Goal: Contribute content: Contribute content

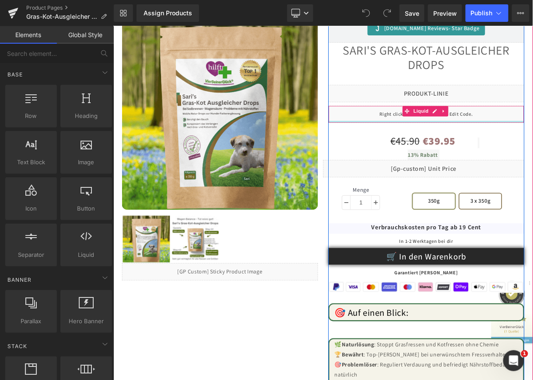
scroll to position [219, 0]
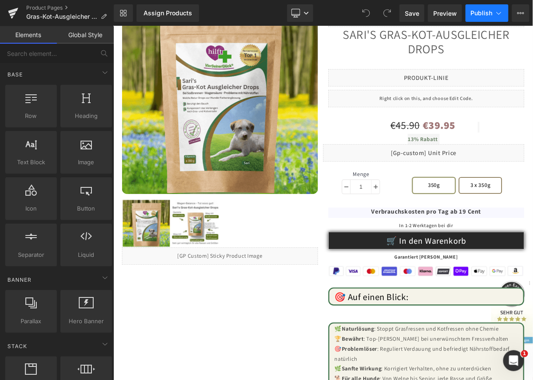
click at [480, 14] on span "Publish" at bounding box center [481, 13] width 22 height 7
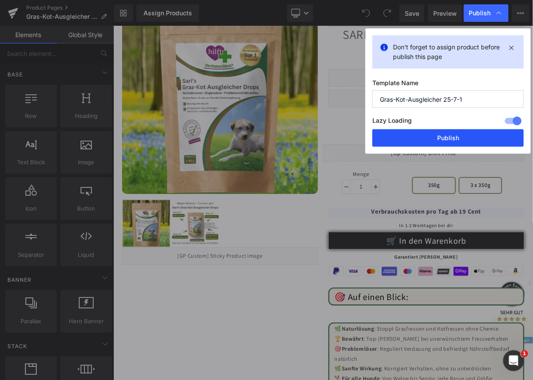
drag, startPoint x: 429, startPoint y: 136, endPoint x: 206, endPoint y: 349, distance: 309.3
click at [0, 0] on button "Publish" at bounding box center [0, 0] width 0 height 0
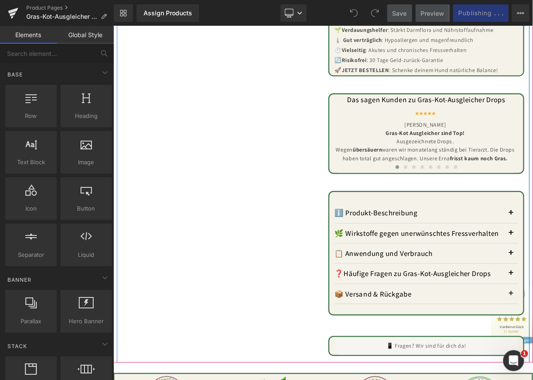
scroll to position [743, 0]
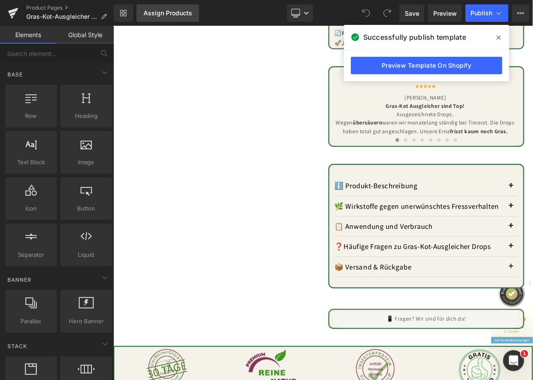
click at [169, 13] on div "Assign Products" at bounding box center [167, 13] width 49 height 7
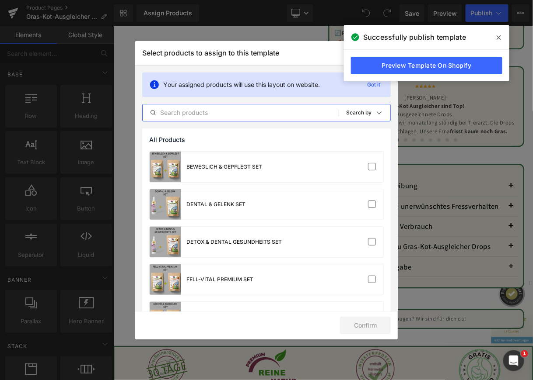
click at [0, 0] on input "text" at bounding box center [0, 0] width 0 height 0
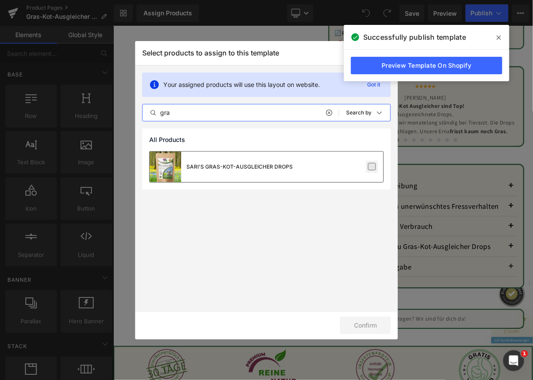
type input "gra"
click at [373, 164] on label at bounding box center [372, 167] width 8 height 8
click at [0, 0] on input "checkbox" at bounding box center [0, 0] width 0 height 0
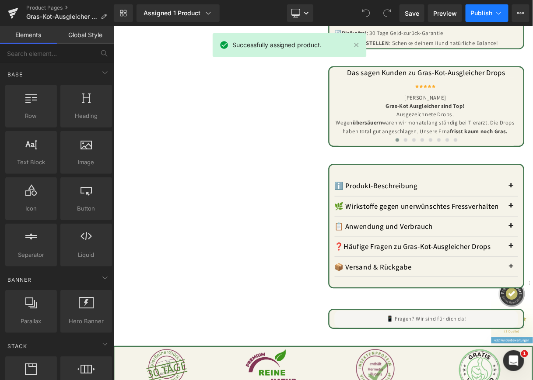
click at [479, 10] on span "Publish" at bounding box center [481, 13] width 22 height 7
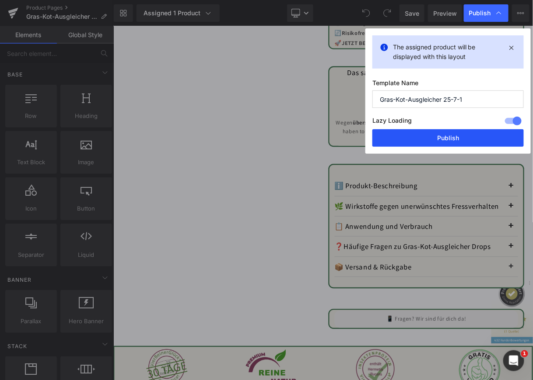
click at [437, 136] on button "Publish" at bounding box center [447, 137] width 151 height 17
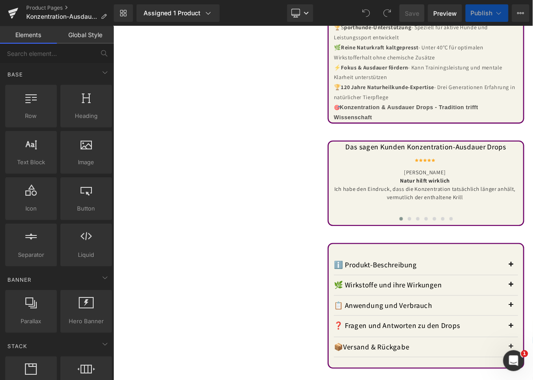
scroll to position [700, 0]
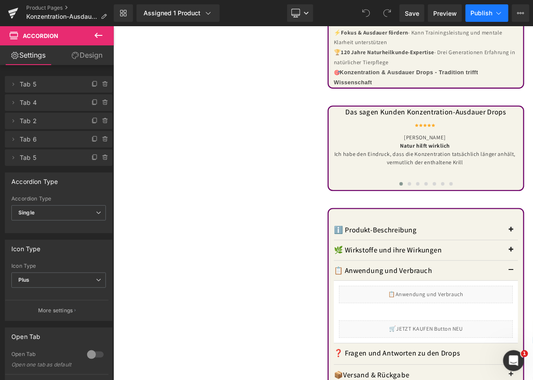
click at [479, 10] on span "Publish" at bounding box center [481, 13] width 22 height 7
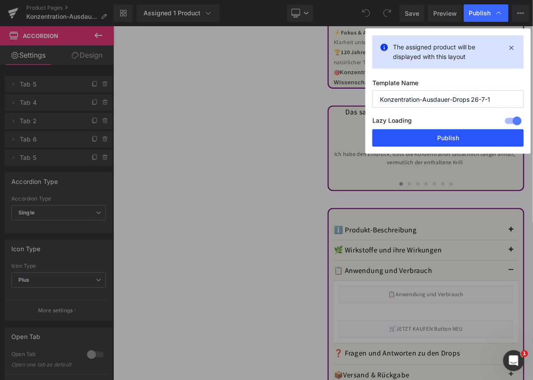
drag, startPoint x: 417, startPoint y: 134, endPoint x: 136, endPoint y: 199, distance: 288.6
click at [417, 134] on button "Publish" at bounding box center [447, 137] width 151 height 17
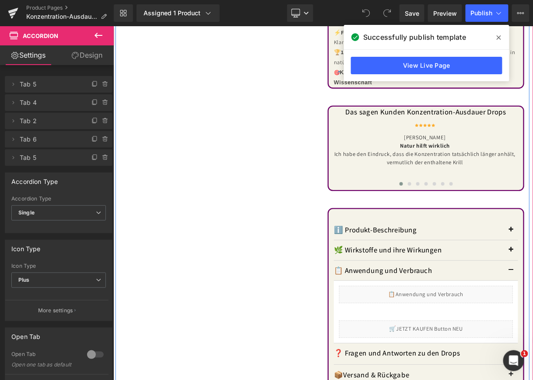
click at [247, 227] on div "100 % Natur (P) Image ‹ › (P) Image List Liquid Judge.me Reviews - Star Badge J…" at bounding box center [376, 32] width 522 height 1045
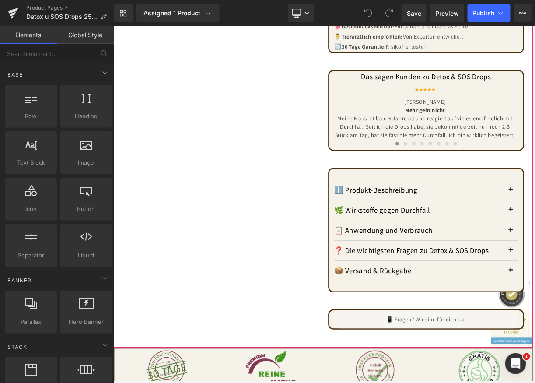
scroll to position [743, 0]
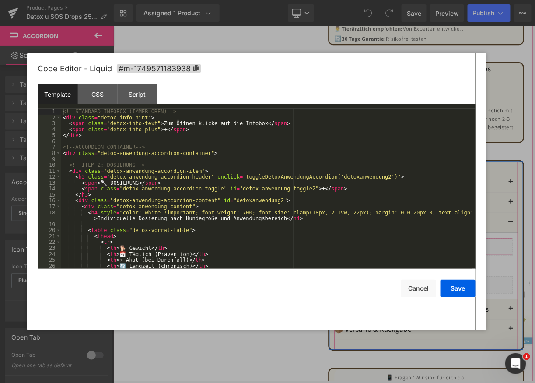
click at [513, 293] on div "Liquid" at bounding box center [507, 304] width 218 height 22
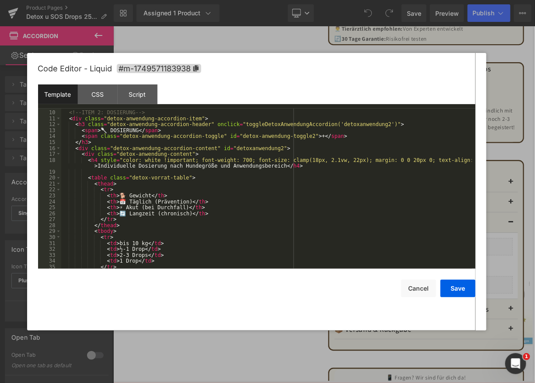
scroll to position [0, 0]
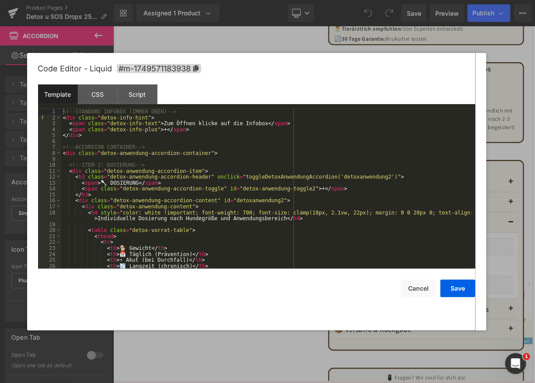
click at [0, 0] on div "<!-- STANDARD INFOBOX (IMMER OBEN) --> < div class = "detox-info-hint" > < span…" at bounding box center [0, 0] width 0 height 0
click at [0, 0] on div "CSS" at bounding box center [0, 0] width 0 height 0
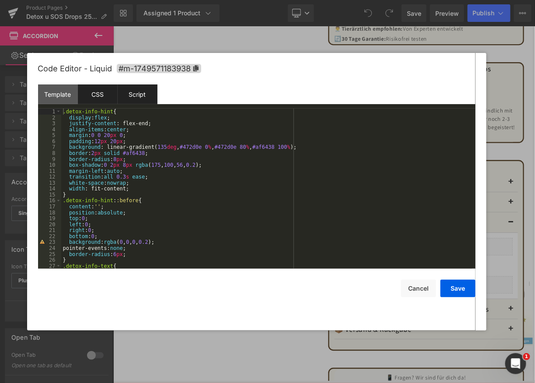
click at [0, 0] on div "Script" at bounding box center [0, 0] width 0 height 0
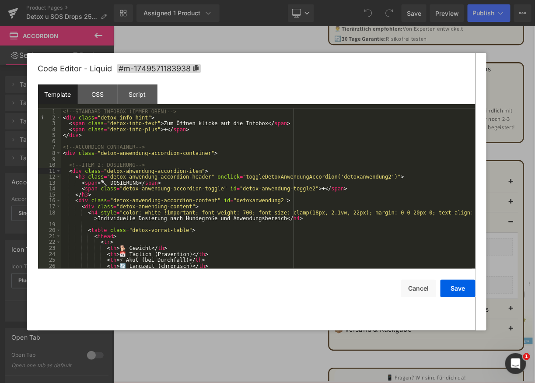
click at [0, 0] on div "<!-- STANDARD INFOBOX (IMMER OBEN) --> < div class = "detox-info-hint" > < span…" at bounding box center [0, 0] width 0 height 0
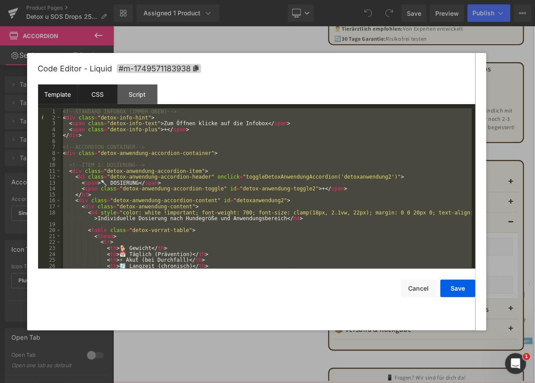
click at [0, 0] on div "CSS" at bounding box center [0, 0] width 0 height 0
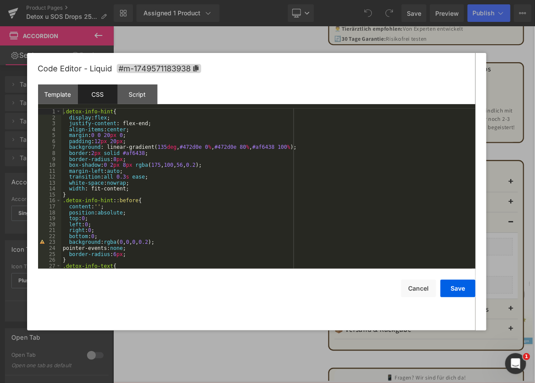
click at [164, 171] on div ".detox-info-hint { display : flex ; justify-content : flex-end; align-items : c…" at bounding box center [266, 194] width 411 height 172
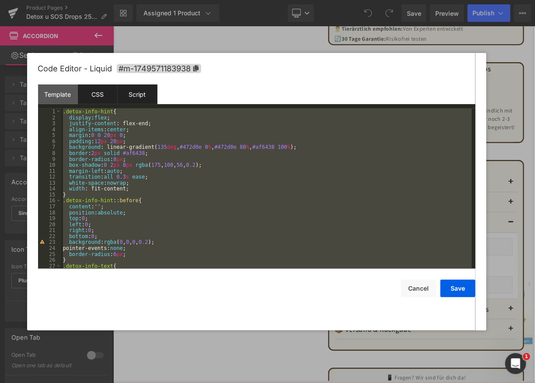
click at [0, 0] on div "Script" at bounding box center [0, 0] width 0 height 0
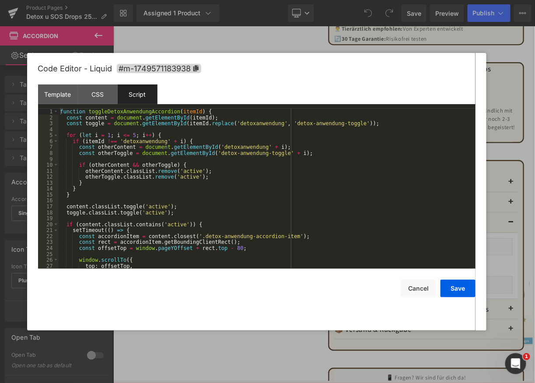
click at [0, 0] on div "function toggleDetoxAnwendungAccordion ( itemId ) { const content = document . …" at bounding box center [0, 0] width 0 height 0
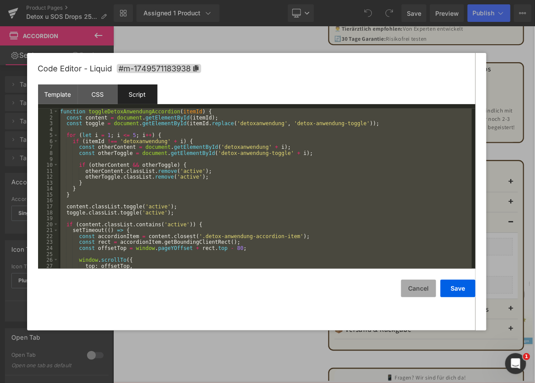
click at [0, 0] on button "Cancel" at bounding box center [0, 0] width 0 height 0
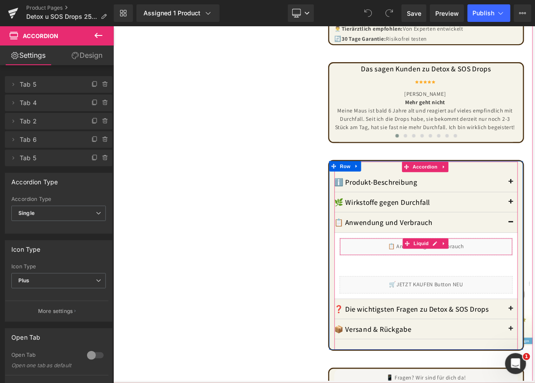
click at [514, 293] on div "Liquid" at bounding box center [507, 304] width 218 height 22
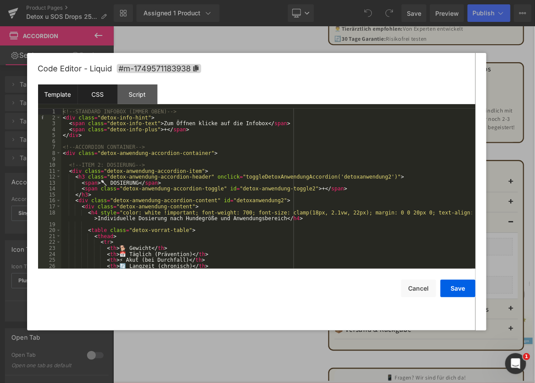
click at [95, 96] on div "CSS" at bounding box center [98, 94] width 40 height 20
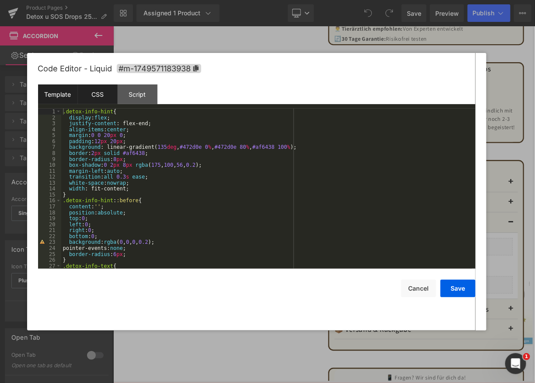
click at [502, 250] on div "Template" at bounding box center [502, 250] width 0 height 0
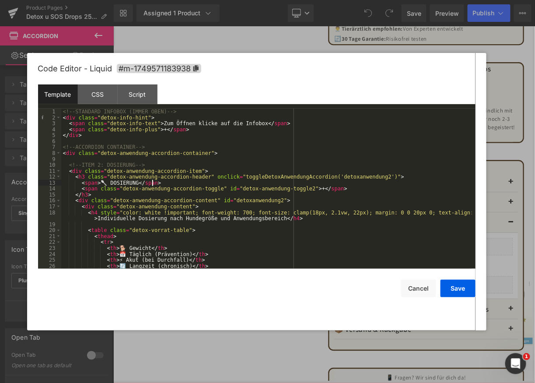
click at [400, 317] on div "<!-- STANDARD INFOBOX (IMMER OBEN) --> < div class = "detox-info-hint" > < span…" at bounding box center [404, 322] width 9 height 10
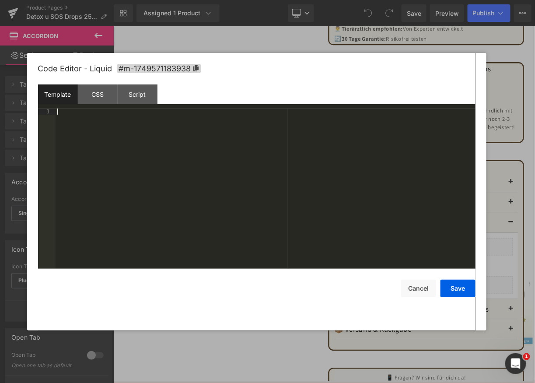
scroll to position [1092, 0]
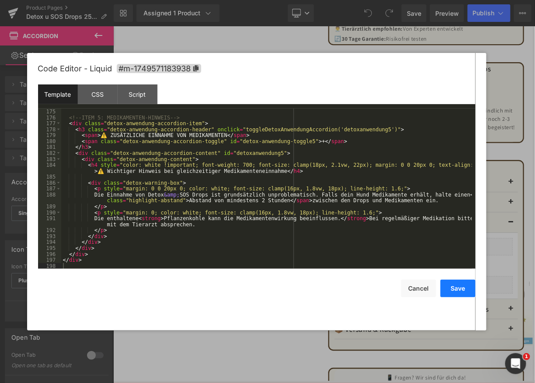
click at [0, 0] on button "Save" at bounding box center [0, 0] width 0 height 0
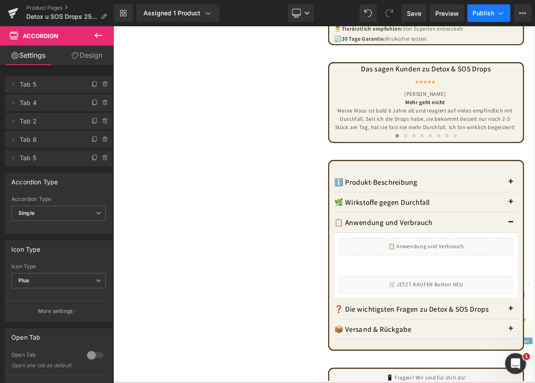
click at [477, 12] on span "Publish" at bounding box center [484, 13] width 22 height 7
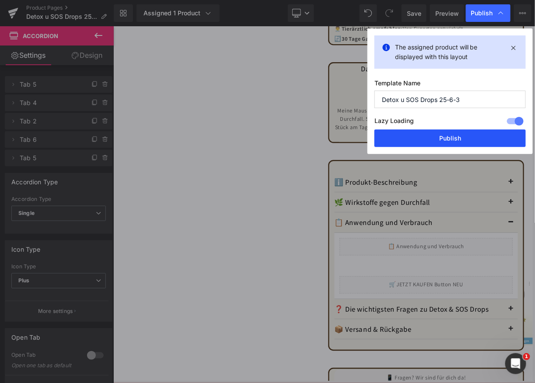
drag, startPoint x: 438, startPoint y: 137, endPoint x: 410, endPoint y: 141, distance: 28.6
click at [0, 0] on button "Publish" at bounding box center [0, 0] width 0 height 0
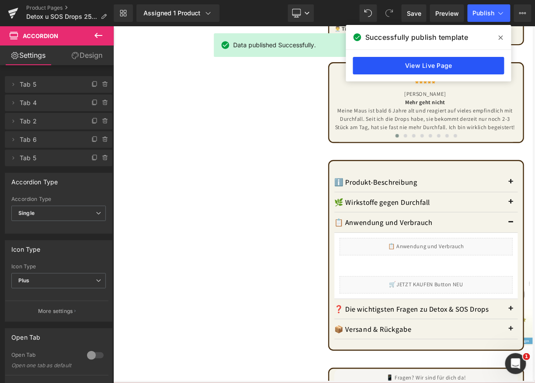
click at [397, 63] on link "View Live Page" at bounding box center [428, 65] width 151 height 17
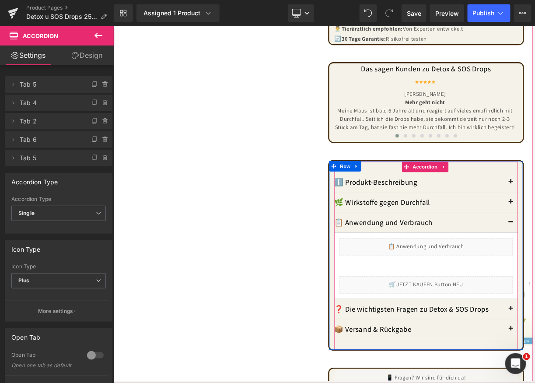
click at [513, 293] on div "Liquid" at bounding box center [507, 304] width 218 height 22
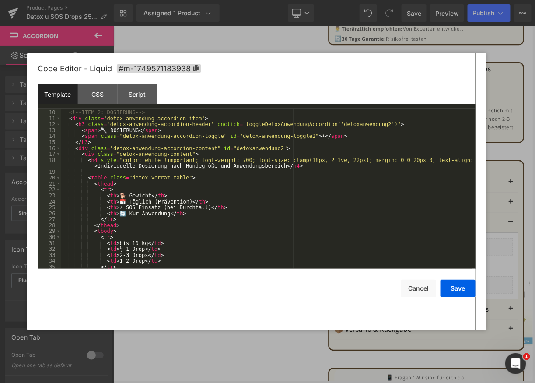
scroll to position [79, 0]
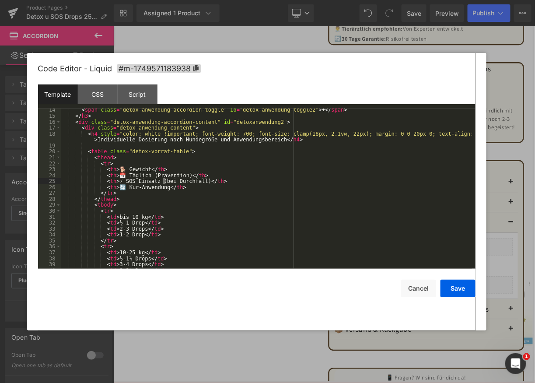
click at [0, 0] on div "< span class = "detox-anwendung-accordion-toggle" id = "detox-anwendung-toggle2…" at bounding box center [0, 0] width 0 height 0
drag, startPoint x: 196, startPoint y: 211, endPoint x: 191, endPoint y: 203, distance: 9.6
click at [0, 0] on div "< span class = "detox-anwendung-accordion-toggle" id = "detox-anwendung-toggle2…" at bounding box center [0, 0] width 0 height 0
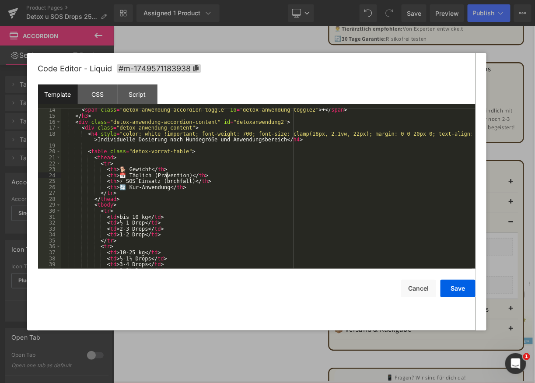
click at [0, 0] on div "< span class = "detox-anwendung-accordion-toggle" id = "detox-anwendung-toggle2…" at bounding box center [0, 0] width 0 height 0
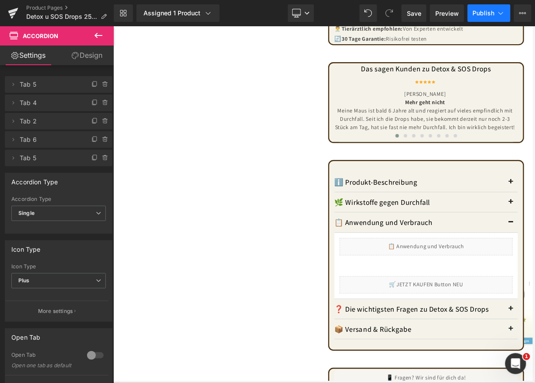
click at [488, 16] on span "Publish" at bounding box center [484, 13] width 22 height 7
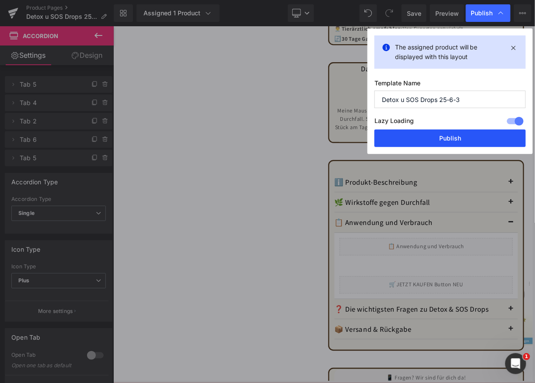
click at [0, 0] on button "Publish" at bounding box center [0, 0] width 0 height 0
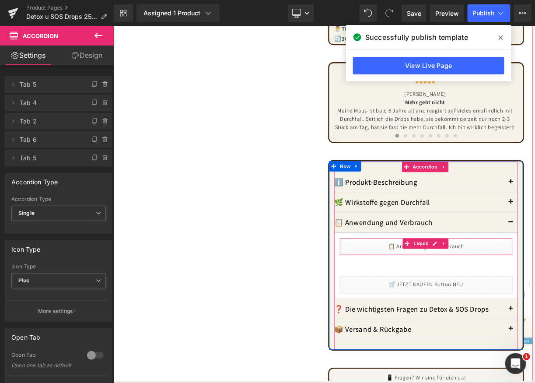
click at [516, 293] on div "Liquid" at bounding box center [507, 304] width 218 height 22
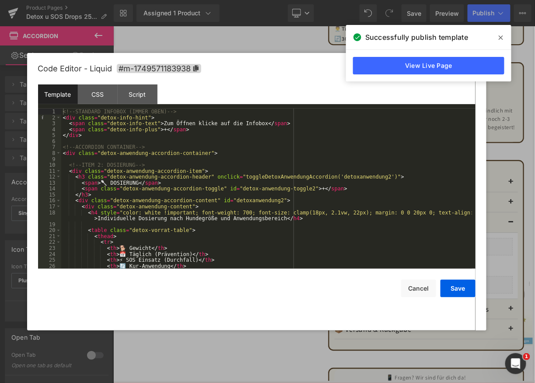
click at [0, 0] on div "<!-- STANDARD INFOBOX (IMMER OBEN) --> < div class = "detox-info-hint" > < span…" at bounding box center [0, 0] width 0 height 0
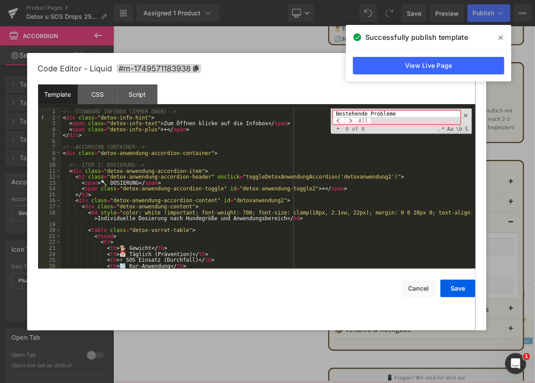
scroll to position [52, 0]
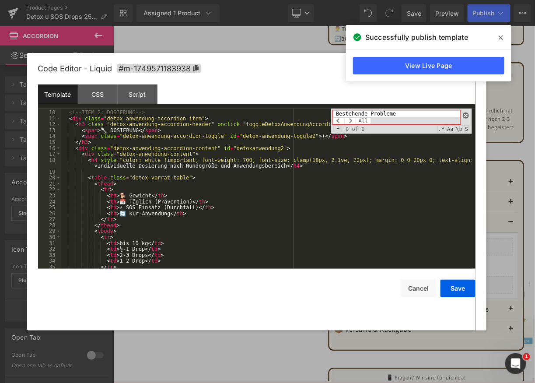
type input "Bestehende Probleme"
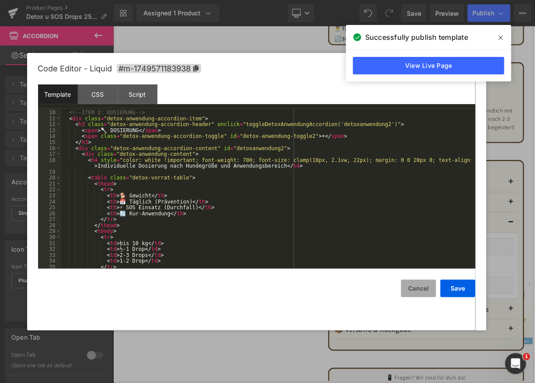
click at [0, 0] on button "Cancel" at bounding box center [0, 0] width 0 height 0
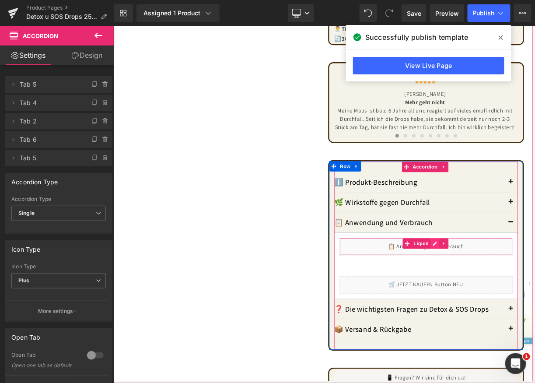
click at [516, 293] on div "Liquid" at bounding box center [507, 304] width 218 height 22
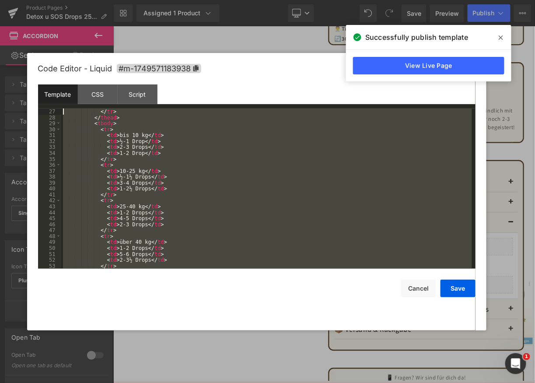
scroll to position [0, 0]
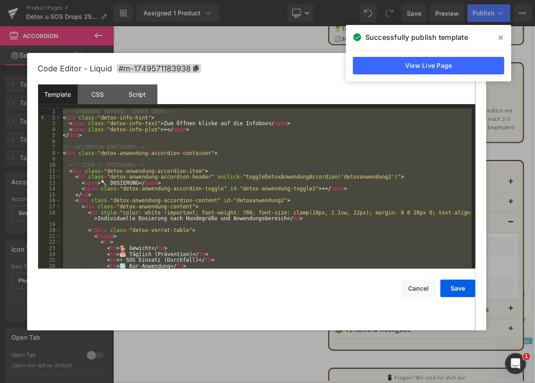
drag, startPoint x: 85, startPoint y: 258, endPoint x: 36, endPoint y: 76, distance: 189.2
click at [36, 76] on div "Code Editor - Liquid #m-1749571183938 Template CSS Script Data 1 2 3 4 5 6 7 8 …" at bounding box center [256, 191] width 459 height 277
click at [139, 89] on div "Script" at bounding box center [138, 94] width 40 height 20
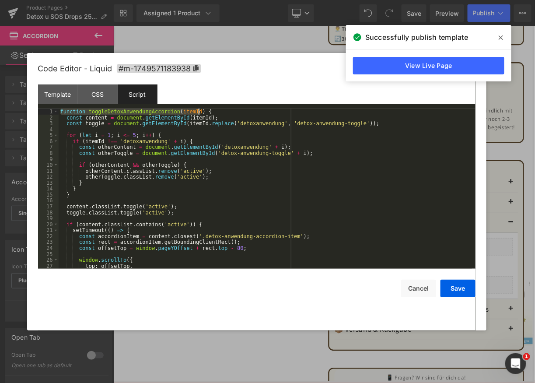
drag, startPoint x: 59, startPoint y: 112, endPoint x: 203, endPoint y: 114, distance: 143.9
click at [203, 114] on div "function toggleDetoxAnwendungAccordion ( itemId ) { const content = document . …" at bounding box center [265, 194] width 413 height 172
click at [101, 92] on div "CSS" at bounding box center [98, 94] width 40 height 20
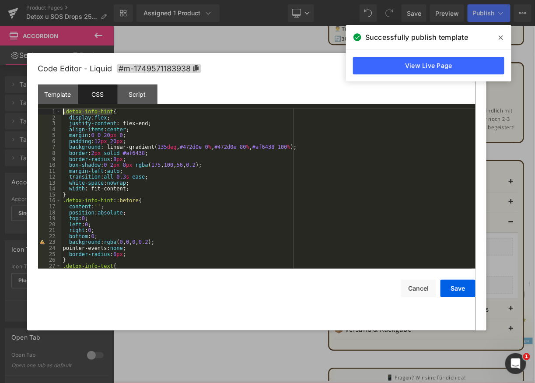
drag, startPoint x: 118, startPoint y: 111, endPoint x: 48, endPoint y: 107, distance: 70.1
click at [48, 107] on div "Template CSS Script Data 1 2 3 4 5 6 7 8 9 10 11 12 13 14 15 16 17 18 19 20 21 …" at bounding box center [256, 176] width 437 height 184
click at [206, 127] on div ".detox-info-hint { display : flex ; justify-content : flex-end; align-items : c…" at bounding box center [266, 194] width 411 height 172
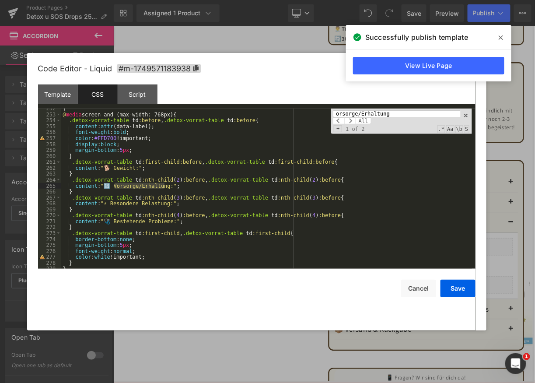
scroll to position [1492, 0]
type input "orsorge/Erhaltung"
click at [115, 203] on div "} @ media screen and (max-width: 768px) { .detox-vorrat-table td :before , .det…" at bounding box center [266, 191] width 411 height 172
drag, startPoint x: 113, startPoint y: 205, endPoint x: 169, endPoint y: 206, distance: 55.5
click at [169, 206] on div "} @ media screen and (max-width: 768px) { .detox-vorrat-table td :before , .det…" at bounding box center [266, 191] width 411 height 172
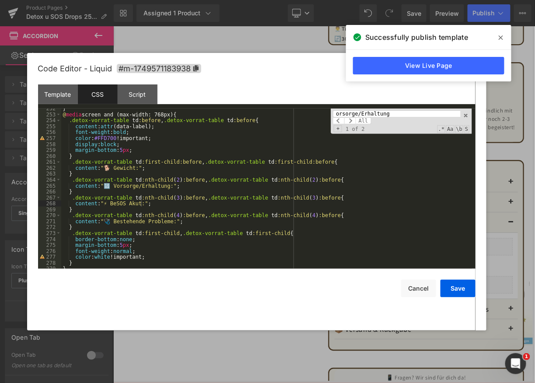
click at [166, 221] on div "} @ media screen and (max-width: 768px) { .detox-vorrat-table td :before , .det…" at bounding box center [266, 191] width 411 height 172
drag, startPoint x: 172, startPoint y: 223, endPoint x: 105, endPoint y: 223, distance: 67.3
click at [105, 223] on div "} @ media screen and (max-width: 768px) { .detox-vorrat-table td :before , .det…" at bounding box center [266, 191] width 411 height 172
click at [109, 223] on div "} @ media screen and (max-width: 768px) { .detox-vorrat-table td :before , .det…" at bounding box center [266, 191] width 411 height 172
click at [104, 223] on div "} @ media screen and (max-width: 768px) { .detox-vorrat-table td :before , .det…" at bounding box center [266, 191] width 411 height 172
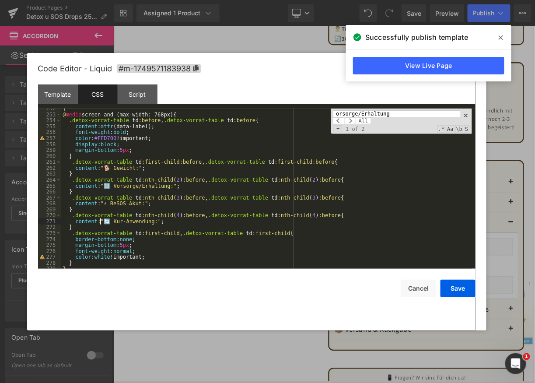
click at [101, 221] on div "} @ media screen and (max-width: 768px) { .detox-vorrat-table td :before , .det…" at bounding box center [266, 191] width 411 height 172
click at [49, 220] on div "271" at bounding box center [49, 221] width 23 height 6
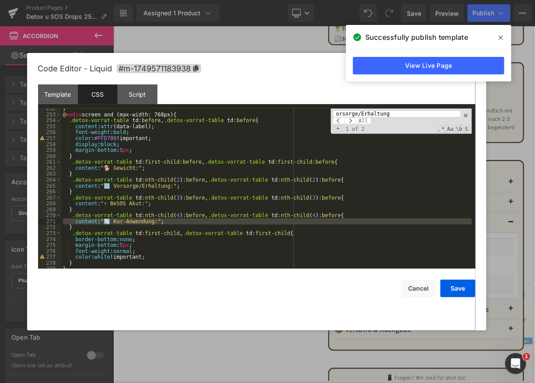
click at [380, 124] on div "orsorge/Erhaltung All Replace All + 1 of 2 .* Aa \b S" at bounding box center [401, 120] width 141 height 25
click at [363, 120] on span "All" at bounding box center [363, 120] width 16 height 7
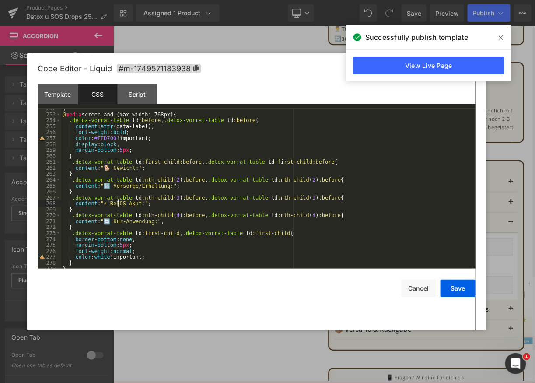
click at [119, 205] on div "} @ media screen and (max-width: 768px) { .detox-vorrat-table td :before , .det…" at bounding box center [266, 191] width 411 height 172
drag, startPoint x: 112, startPoint y: 199, endPoint x: 108, endPoint y: 207, distance: 8.9
click at [112, 199] on div "} @ media screen and (max-width: 768px) { .detox-vorrat-table td :before , .det…" at bounding box center [266, 191] width 411 height 172
drag, startPoint x: 75, startPoint y: 204, endPoint x: 136, endPoint y: 205, distance: 61.2
click at [136, 205] on div "} @ media screen and (max-width: 768px) { .detox-vorrat-table td :before , .det…" at bounding box center [266, 191] width 411 height 172
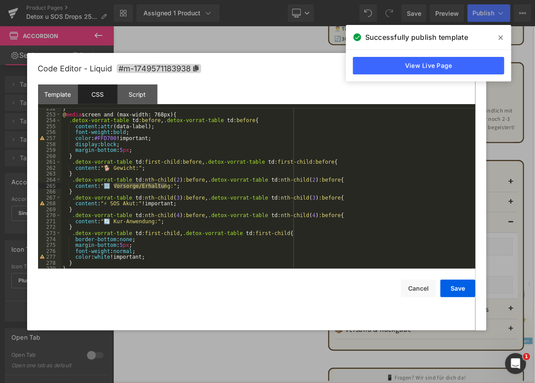
drag, startPoint x: 117, startPoint y: 187, endPoint x: 166, endPoint y: 185, distance: 49.4
click at [166, 185] on div "} @ media screen and (max-width: 768px) { .detox-vorrat-table td :before , .det…" at bounding box center [266, 191] width 411 height 172
click at [422, 190] on div "} @ media screen and (max-width: 768px) { .detox-vorrat-table td :before , .det…" at bounding box center [266, 191] width 411 height 172
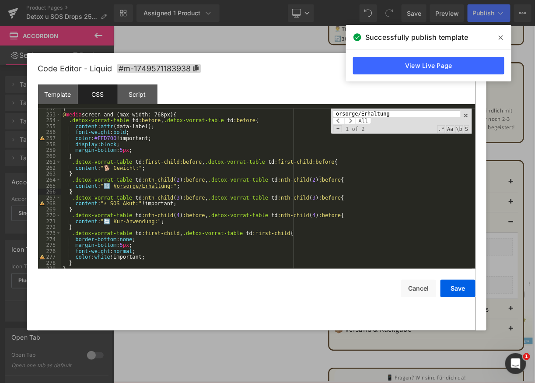
paste input ":"
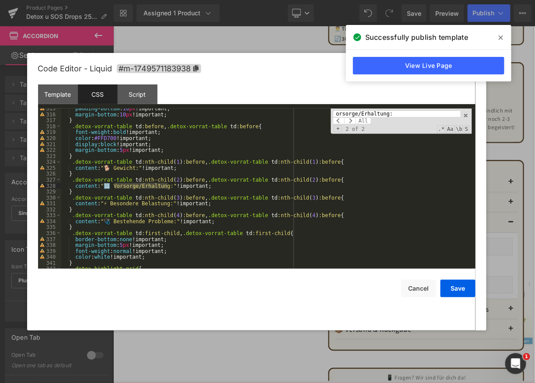
scroll to position [1866, 0]
type input "orsorge/Erhaltung:"
click at [77, 206] on div "padding-bottom : 10 px !important; margin-bottom : 10 px !important; } .detox-v…" at bounding box center [266, 191] width 411 height 172
drag, startPoint x: 75, startPoint y: 206, endPoint x: 219, endPoint y: 202, distance: 143.9
click at [219, 202] on div "padding-bottom : 10 px !important; margin-bottom : 10 px !important; } .detox-v…" at bounding box center [266, 191] width 411 height 172
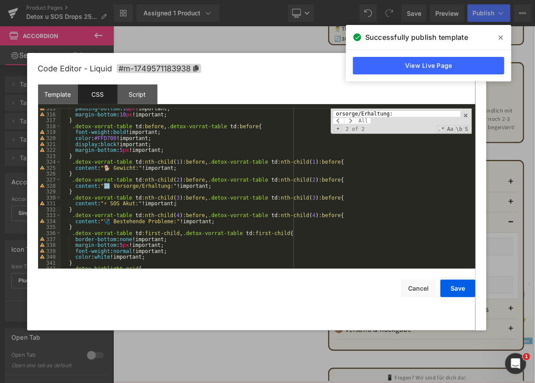
click at [81, 228] on div "padding-bottom : 10 px !important; margin-bottom : 10 px !important; } .detox-v…" at bounding box center [266, 191] width 411 height 172
drag, startPoint x: 75, startPoint y: 222, endPoint x: 216, endPoint y: 222, distance: 141.7
click at [216, 222] on div "padding-bottom : 10 px !important; margin-bottom : 10 px !important; } .detox-v…" at bounding box center [266, 191] width 411 height 172
click at [453, 283] on button "Save" at bounding box center [457, 287] width 35 height 17
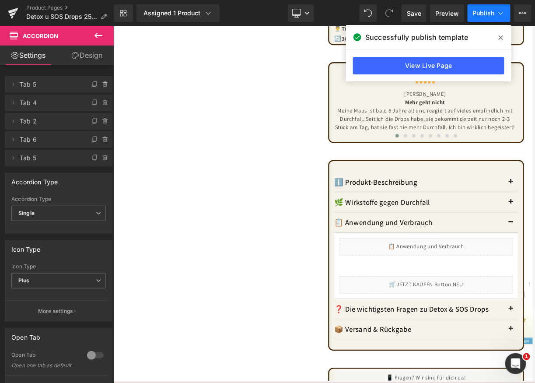
click at [482, 12] on span "Publish" at bounding box center [484, 13] width 22 height 7
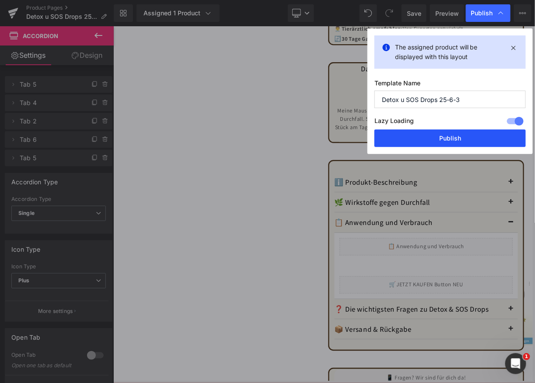
click at [439, 133] on button "Publish" at bounding box center [449, 137] width 151 height 17
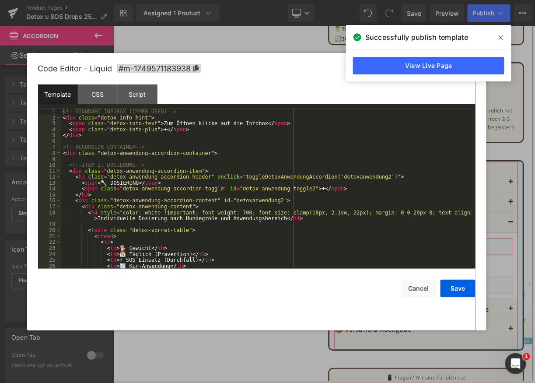
click at [514, 293] on div "Liquid" at bounding box center [507, 304] width 218 height 22
click at [96, 97] on div "CSS" at bounding box center [98, 94] width 40 height 20
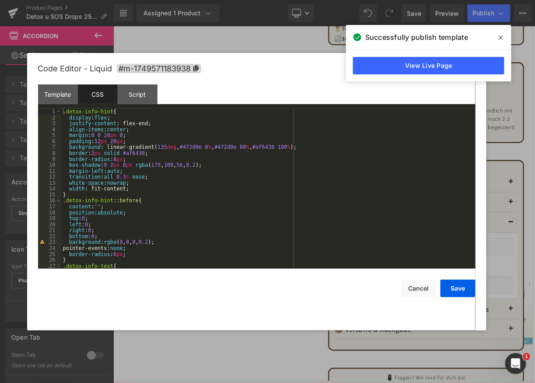
click at [200, 87] on div "Template CSS Script Data" at bounding box center [256, 96] width 437 height 24
click at [294, 80] on div "Code Editor - Liquid #m-1749571183938" at bounding box center [256, 68] width 437 height 31
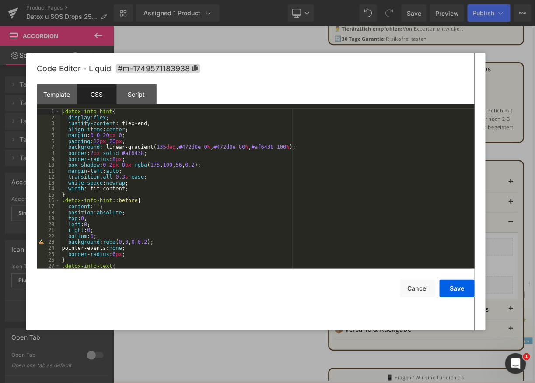
click at [426, 91] on div "Template CSS Script Data" at bounding box center [255, 96] width 437 height 24
click at [384, 138] on div ".detox-info-hint { display : flex ; justify-content : flex-end; align-items : c…" at bounding box center [265, 194] width 411 height 172
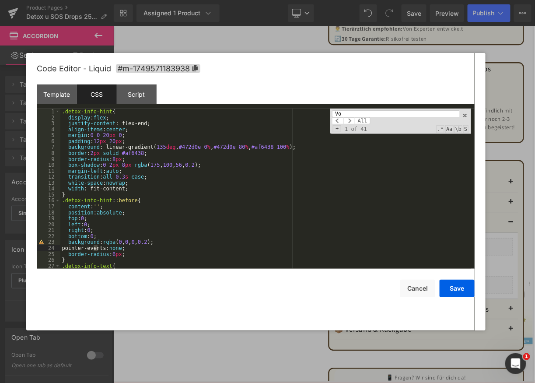
scroll to position [857, 0]
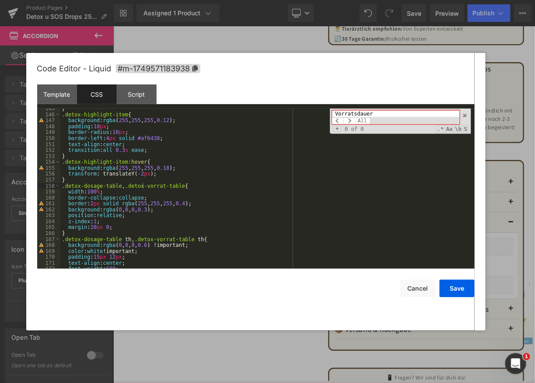
click at [359, 113] on input "Vorratsdauer" at bounding box center [395, 113] width 127 height 7
type input "Vorratsdauer"
click at [60, 94] on div "Template" at bounding box center [57, 94] width 40 height 20
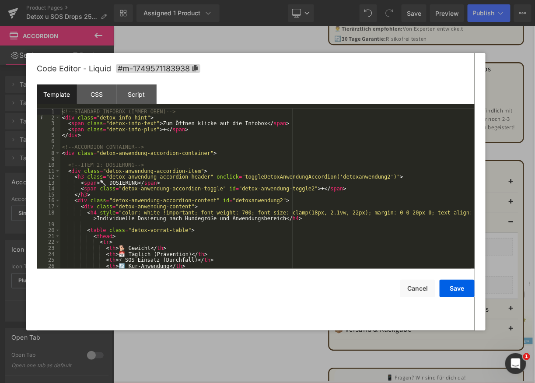
click at [358, 147] on div "<!-- STANDARD INFOBOX (IMMER OBEN) --> < div class = "detox-info-hint" > < span…" at bounding box center [265, 194] width 411 height 172
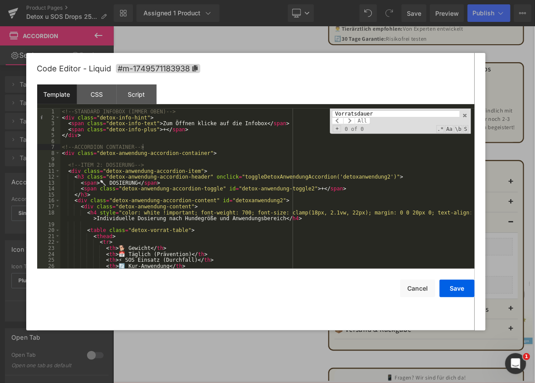
scroll to position [335, 0]
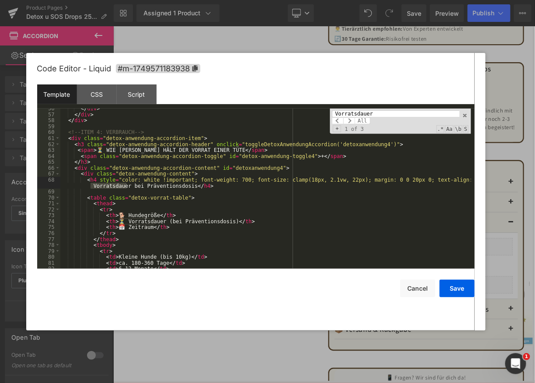
type input "Vorratsdauer"
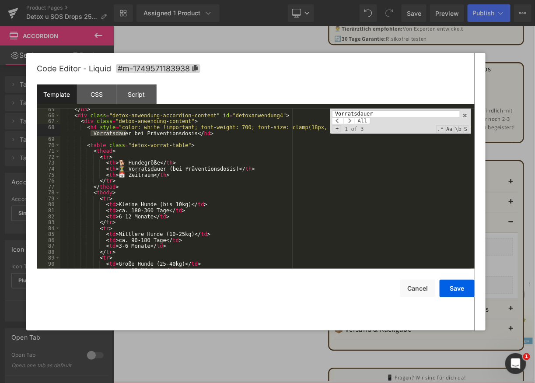
scroll to position [362, 0]
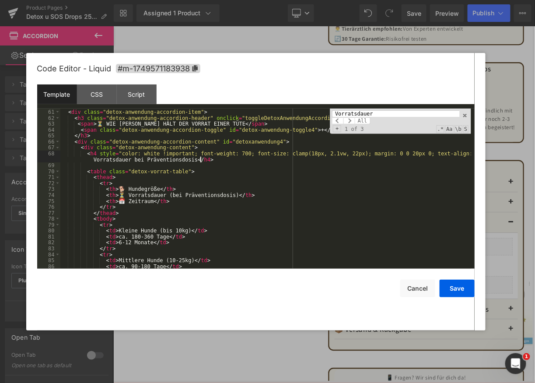
click at [308, 157] on div "<!-- ITEM 4: VERBRAUCH --> < div class = "detox-anwendung-accordion-item" > < h…" at bounding box center [265, 189] width 411 height 172
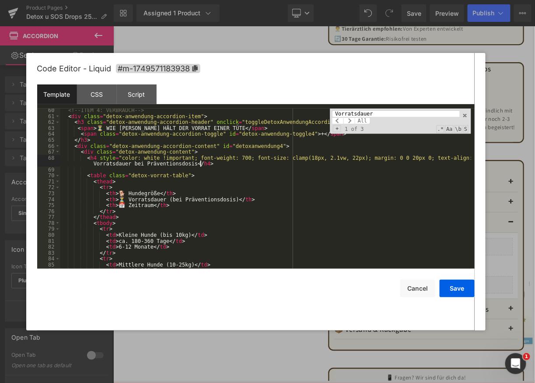
scroll to position [357, 0]
drag, startPoint x: 263, startPoint y: 161, endPoint x: 460, endPoint y: 160, distance: 197.2
click at [460, 160] on div "<!-- ITEM 4: VERBRAUCH --> < div class = "detox-anwendung-accordion-item" > < h…" at bounding box center [265, 193] width 411 height 172
click at [448, 158] on div "<!-- ITEM 4: VERBRAUCH --> < div class = "detox-anwendung-accordion-item" > < h…" at bounding box center [265, 193] width 411 height 172
drag, startPoint x: 448, startPoint y: 158, endPoint x: 513, endPoint y: 156, distance: 64.8
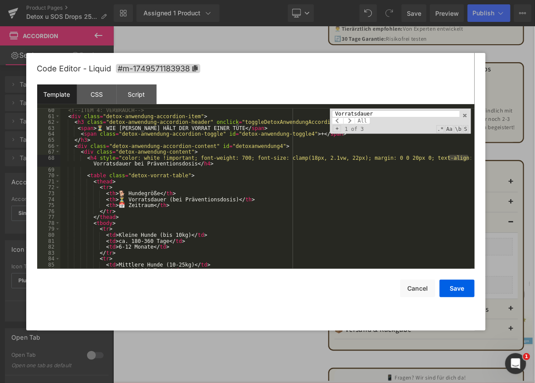
click at [513, 156] on body "You are previewing how the will restyle your page. You can not edit Elements in…" at bounding box center [267, 191] width 535 height 383
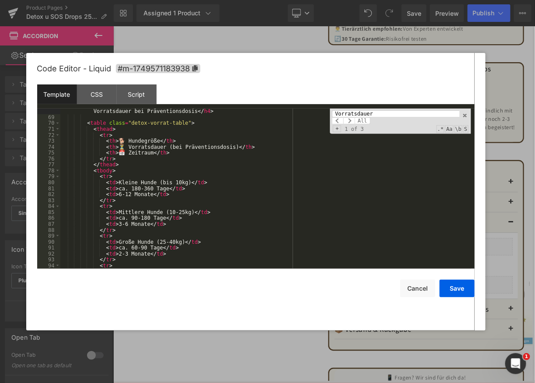
scroll to position [383, 0]
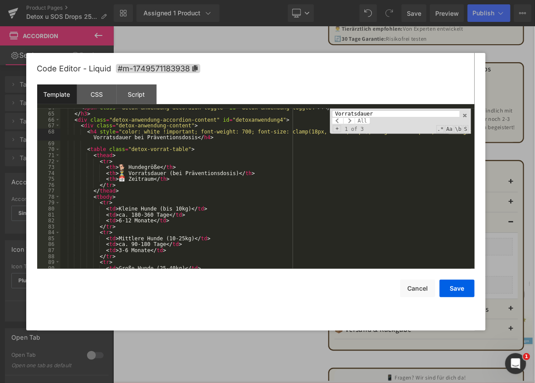
click at [89, 181] on div "< span class = "detox-anwendung-accordion-toggle" id = "detox-anwendung-toggle4…" at bounding box center [265, 191] width 411 height 172
drag, startPoint x: 98, startPoint y: 177, endPoint x: 164, endPoint y: 177, distance: 65.6
click at [164, 177] on div "< span class = "detox-anwendung-accordion-toggle" id = "detox-anwendung-toggle4…" at bounding box center [265, 191] width 411 height 172
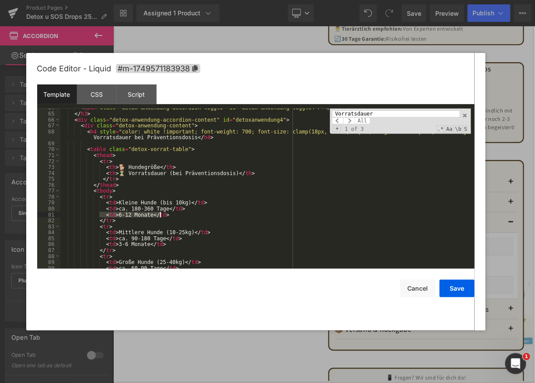
drag, startPoint x: 100, startPoint y: 215, endPoint x: 166, endPoint y: 216, distance: 66.0
click at [166, 216] on div "< span class = "detox-anwendung-accordion-toggle" id = "detox-anwendung-toggle4…" at bounding box center [265, 191] width 411 height 172
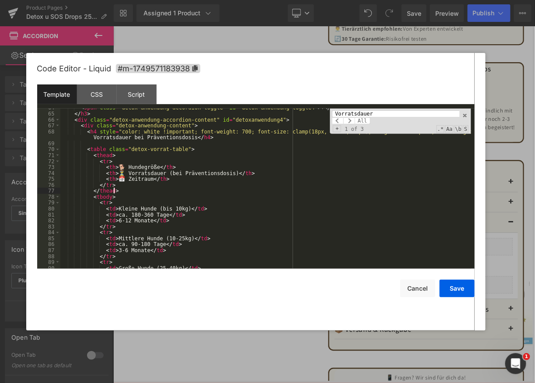
click at [165, 192] on div "< span class = "detox-anwendung-accordion-toggle" id = "detox-anwendung-toggle4…" at bounding box center [265, 191] width 411 height 172
click at [51, 179] on div "75" at bounding box center [48, 179] width 23 height 6
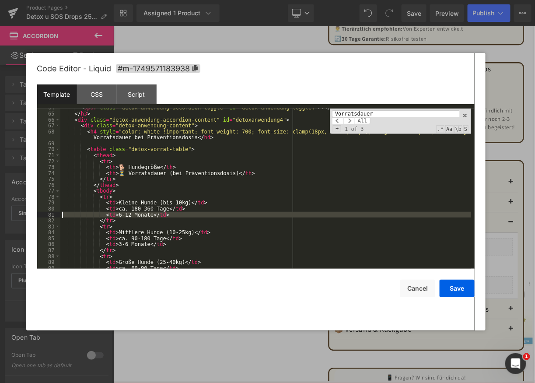
click at [52, 212] on div "81" at bounding box center [48, 215] width 23 height 6
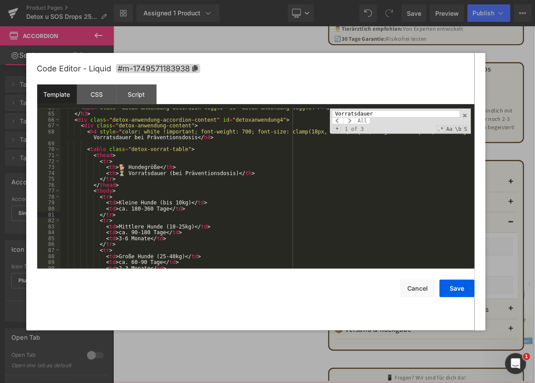
click at [51, 237] on div "85" at bounding box center [48, 238] width 23 height 6
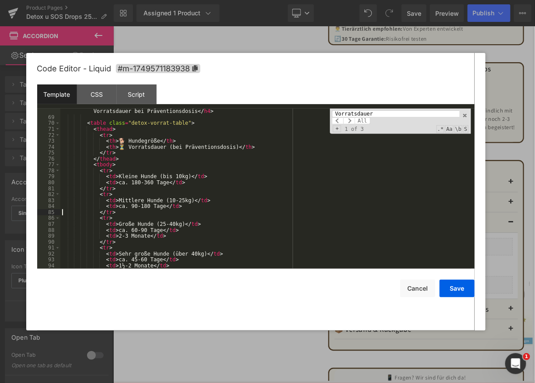
scroll to position [410, 0]
click at [50, 236] on div "89" at bounding box center [48, 236] width 23 height 6
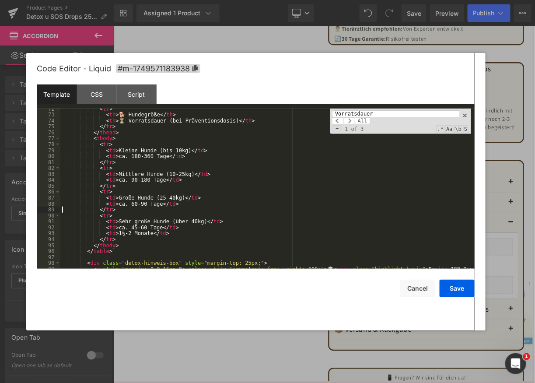
scroll to position [436, 0]
click at [49, 231] on div "93" at bounding box center [48, 233] width 23 height 6
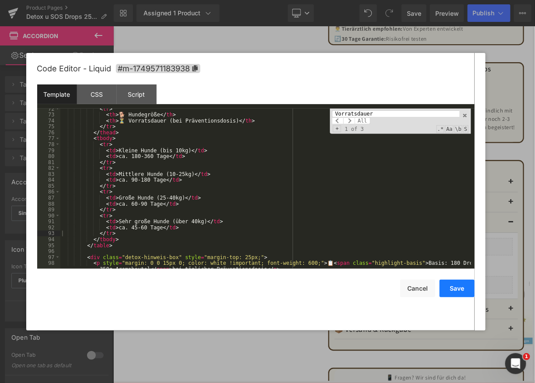
click at [450, 286] on button "Save" at bounding box center [456, 287] width 35 height 17
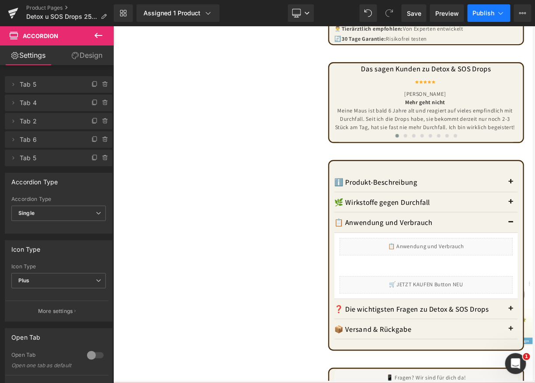
click at [487, 10] on span "Publish" at bounding box center [484, 13] width 22 height 7
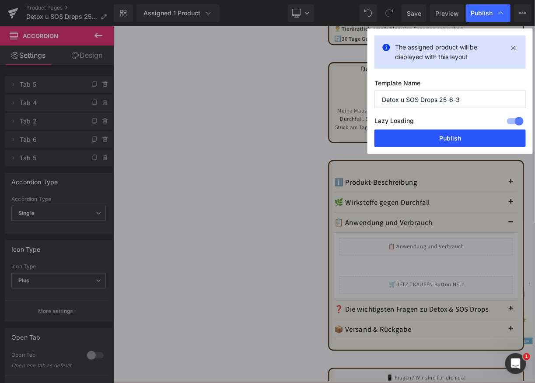
drag, startPoint x: 439, startPoint y: 137, endPoint x: 384, endPoint y: 128, distance: 55.5
click at [439, 137] on button "Publish" at bounding box center [449, 137] width 151 height 17
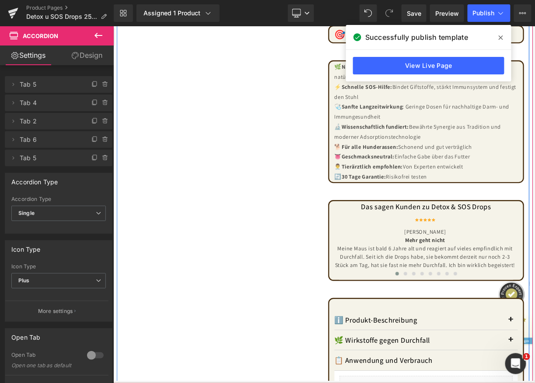
scroll to position [568, 0]
